Goal: Register for event/course

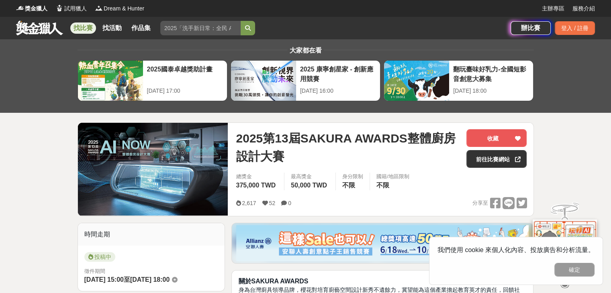
scroll to position [187, 0]
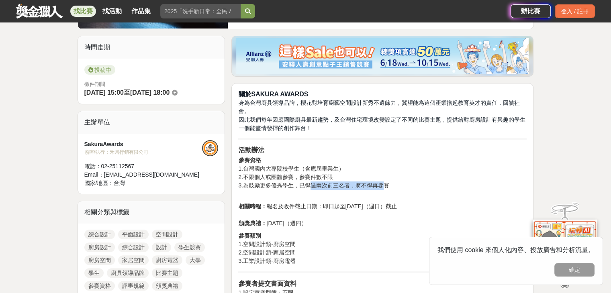
drag, startPoint x: 311, startPoint y: 186, endPoint x: 384, endPoint y: 185, distance: 73.1
click at [384, 185] on p "參賽資格 1.台灣國內大專院校學生（含應屆畢業生） 2.不限個人或團體參賽，參賽件數不限 3.為鼓勵更多優秀學生，已得過兩次前三名者，將不得再參賽" at bounding box center [382, 177] width 288 height 42
drag, startPoint x: 372, startPoint y: 206, endPoint x: 397, endPoint y: 206, distance: 25.3
click at [397, 206] on p "相關時程： 報名及收件截止日期：即日起至2025年11月16日（週日）截止 頒獎典禮： 2025年12月18日（週四）" at bounding box center [382, 214] width 288 height 25
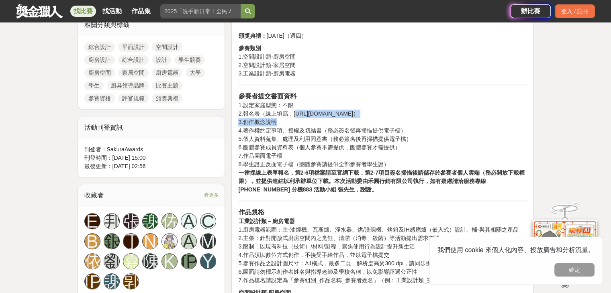
drag, startPoint x: 297, startPoint y: 113, endPoint x: 350, endPoint y: 121, distance: 53.1
click at [352, 119] on p "參賽者提交書面資料 1.設定家庭型態：不限 2.報名表（線上填寫，https://sakuratw.io/oFnyH） 3.創作概念說明 4.著作權約定事項、…" at bounding box center [382, 143] width 288 height 102
drag, startPoint x: 311, startPoint y: 151, endPoint x: 309, endPoint y: 155, distance: 4.3
click at [311, 151] on p "參賽者提交書面資料 1.設定家庭型態：不限 2.報名表（線上填寫，https://sakuratw.io/oFnyH） 3.創作概念說明 4.著作權約定事項、…" at bounding box center [382, 143] width 288 height 102
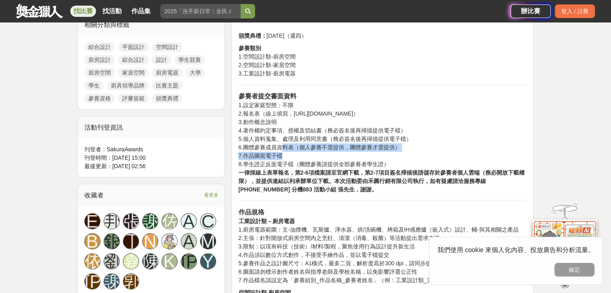
drag, startPoint x: 281, startPoint y: 148, endPoint x: 304, endPoint y: 153, distance: 24.2
click at [295, 151] on p "參賽者提交書面資料 1.設定家庭型態：不限 2.報名表（線上填寫，https://sakuratw.io/oFnyH） 3.創作概念說明 4.著作權約定事項、…" at bounding box center [382, 143] width 288 height 102
click at [315, 155] on p "參賽者提交書面資料 1.設定家庭型態：不限 2.報名表（線上填寫，https://sakuratw.io/oFnyH） 3.創作概念說明 4.著作權約定事項、…" at bounding box center [382, 143] width 288 height 102
drag, startPoint x: 262, startPoint y: 155, endPoint x: 287, endPoint y: 159, distance: 25.6
click at [287, 159] on p "參賽者提交書面資料 1.設定家庭型態：不限 2.報名表（線上填寫，https://sakuratw.io/oFnyH） 3.創作概念說明 4.著作權約定事項、…" at bounding box center [382, 143] width 288 height 102
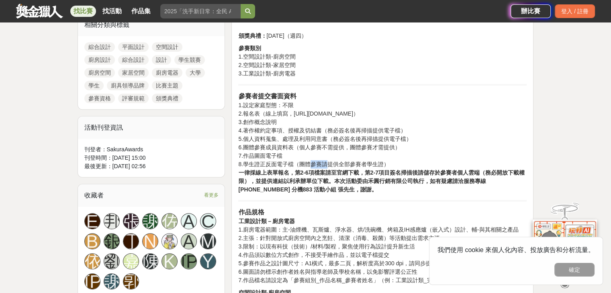
drag, startPoint x: 309, startPoint y: 164, endPoint x: 328, endPoint y: 165, distance: 19.7
click at [328, 165] on p "參賽者提交書面資料 1.設定家庭型態：不限 2.報名表（線上填寫，https://sakuratw.io/oFnyH） 3.創作概念說明 4.著作權約定事項、…" at bounding box center [382, 143] width 288 height 102
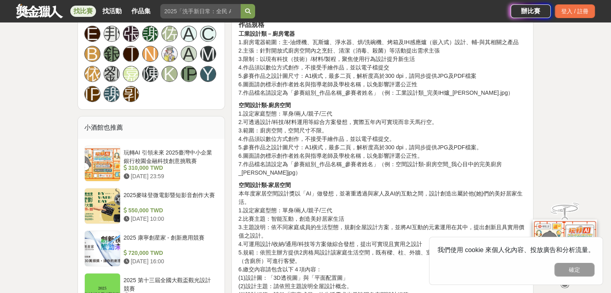
scroll to position [749, 0]
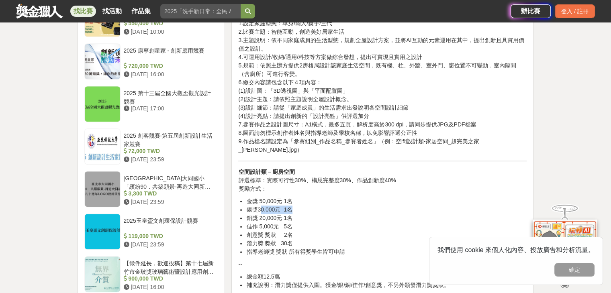
drag, startPoint x: 260, startPoint y: 198, endPoint x: 291, endPoint y: 197, distance: 31.3
click at [291, 206] on li "銀獎30,000元 1名" at bounding box center [386, 210] width 280 height 8
click at [318, 206] on li "銀獎30,000元 1名" at bounding box center [386, 210] width 280 height 8
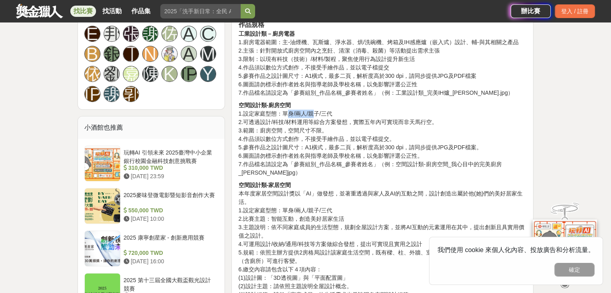
drag, startPoint x: 288, startPoint y: 113, endPoint x: 313, endPoint y: 116, distance: 25.9
click at [313, 116] on p "空間設計類-廚房空間 1.設定家庭型態：單身/兩人/親子/三代 2.可透過設計/科技/材料運用等綜合方案發想，實際五年內可實現而非天馬行空。 3.範圍：廚房空…" at bounding box center [382, 139] width 288 height 76
click at [340, 141] on p "空間設計類-廚房空間 1.設定家庭型態：單身/兩人/親子/三代 2.可透過設計/科技/材料運用等綜合方案發想，實際五年內可實現而非天馬行空。 3.範圍：廚房空…" at bounding box center [382, 139] width 288 height 76
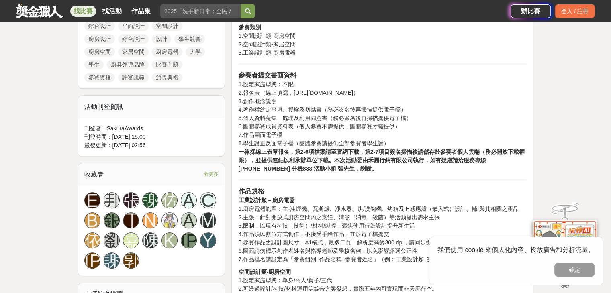
scroll to position [374, 0]
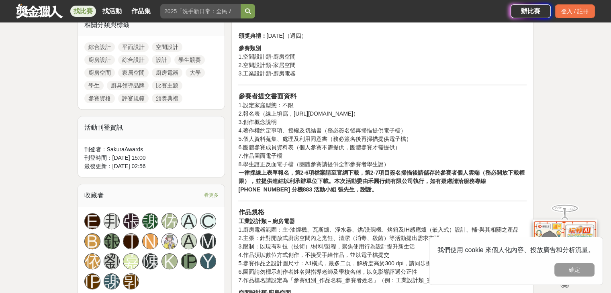
click at [214, 194] on span "看更多" at bounding box center [211, 195] width 14 height 9
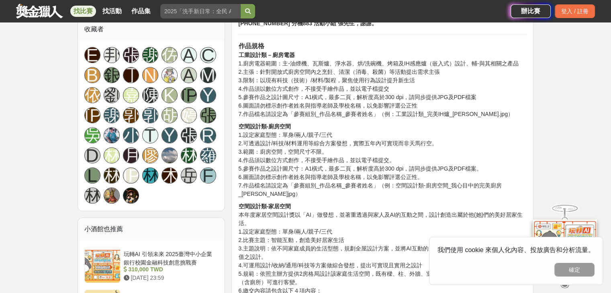
scroll to position [562, 0]
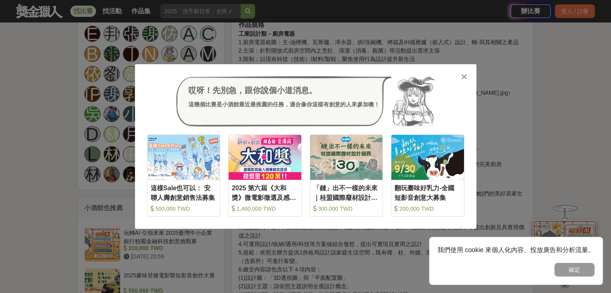
click at [465, 80] on icon at bounding box center [464, 77] width 6 height 8
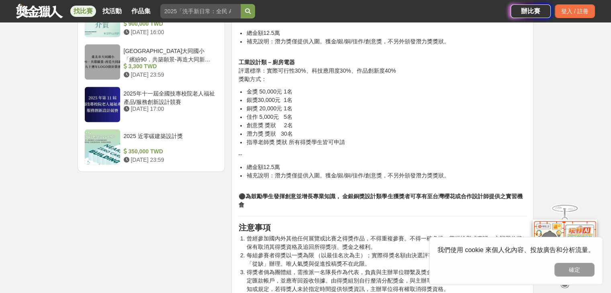
scroll to position [936, 0]
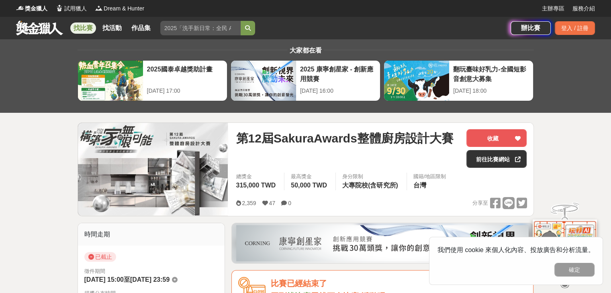
scroll to position [187, 0]
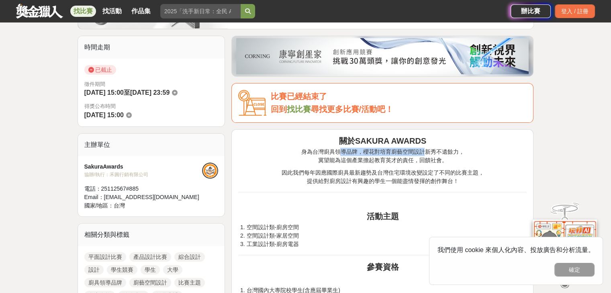
drag, startPoint x: 342, startPoint y: 149, endPoint x: 425, endPoint y: 145, distance: 83.2
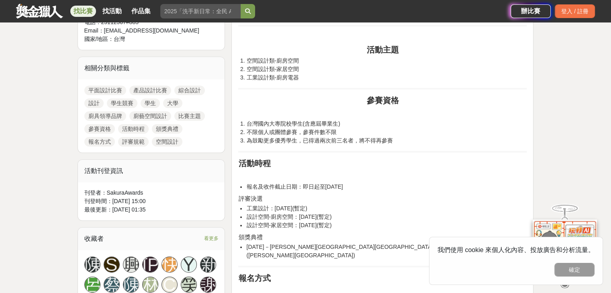
scroll to position [374, 0]
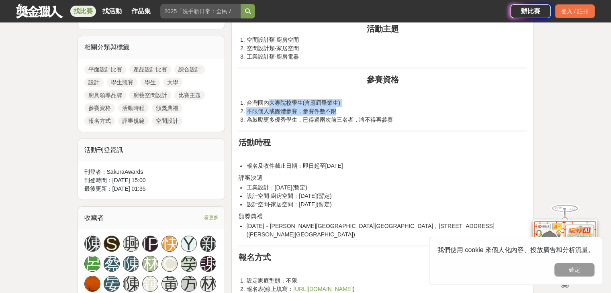
drag, startPoint x: 270, startPoint y: 104, endPoint x: 348, endPoint y: 109, distance: 78.8
click at [348, 110] on ol "台灣國內大專院校學生(含應屆畢業生) 不限個人或團體參賽，參賽件數不限 為鼓勵更多優秀學生，已得過兩次前三名者，將不得再參賽" at bounding box center [382, 111] width 288 height 25
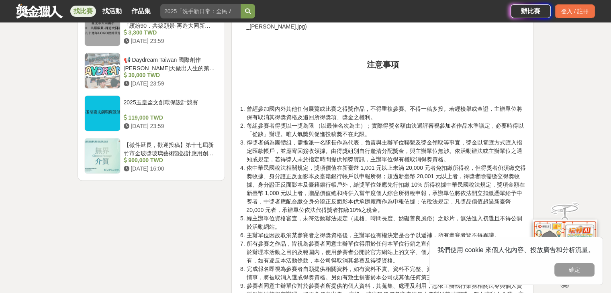
scroll to position [1077, 0]
